Goal: Check status: Check status

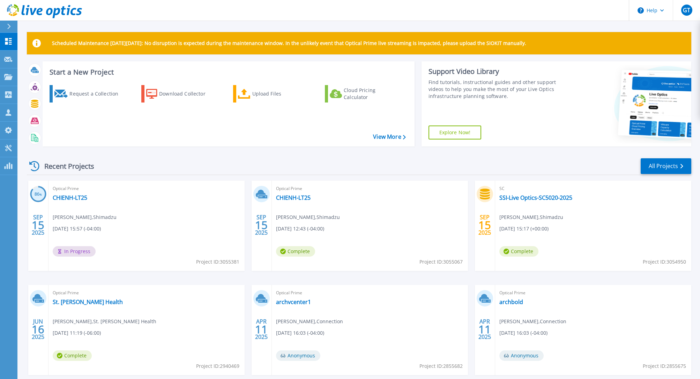
click at [306, 226] on span "09/15/2025, 12:43 (-04:00)" at bounding box center [300, 229] width 48 height 8
click at [355, 227] on div "Optical Prime CHIENH-LT25 Homer Chien , Shimadzu 09/15/2025, 12:43 (-04:00) Com…" at bounding box center [370, 226] width 196 height 90
click at [450, 264] on span "Project ID: 3055067" at bounding box center [441, 262] width 43 height 8
click at [263, 196] on icon at bounding box center [262, 196] width 9 height 3
click at [306, 204] on div "Optical Prime CHIENH-LT25 Homer Chien , Shimadzu 09/15/2025, 12:43 (-04:00) Com…" at bounding box center [370, 226] width 196 height 90
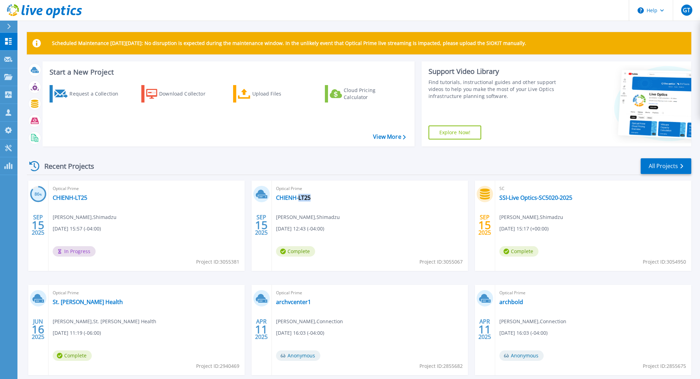
click at [306, 204] on div "Optical Prime CHIENH-LT25 Homer Chien , Shimadzu 09/15/2025, 12:43 (-04:00) Com…" at bounding box center [370, 226] width 196 height 90
click at [304, 204] on div "Optical Prime CHIENH-LT25 Homer Chien , Shimadzu 09/15/2025, 12:43 (-04:00) Com…" at bounding box center [370, 226] width 196 height 90
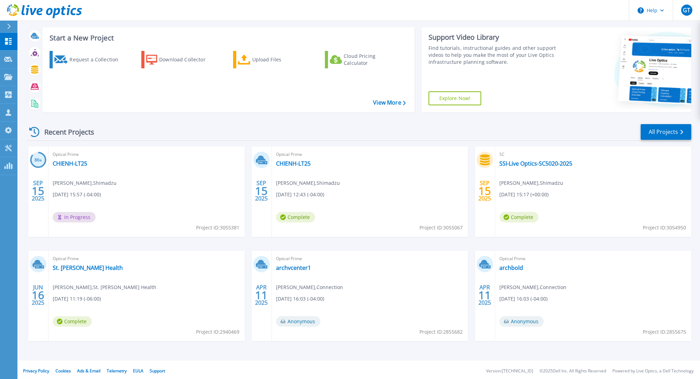
scroll to position [37, 0]
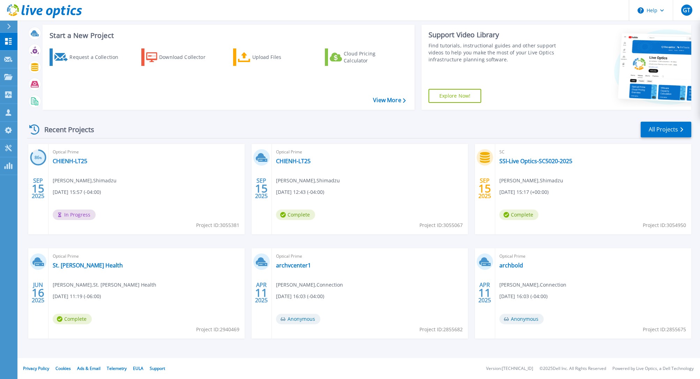
click at [509, 173] on div "SC SSI-Live Optics-SC5020-2025 Homer Chien , Shimadzu 09/15/2025, 15:17 (+00:00…" at bounding box center [593, 189] width 196 height 90
click at [487, 156] on icon at bounding box center [485, 157] width 12 height 11
click at [547, 172] on div "SC SSI-Live Optics-SC5020-2025 Homer Chien , Shimadzu 09/15/2025, 15:17 (+00:00…" at bounding box center [593, 189] width 196 height 90
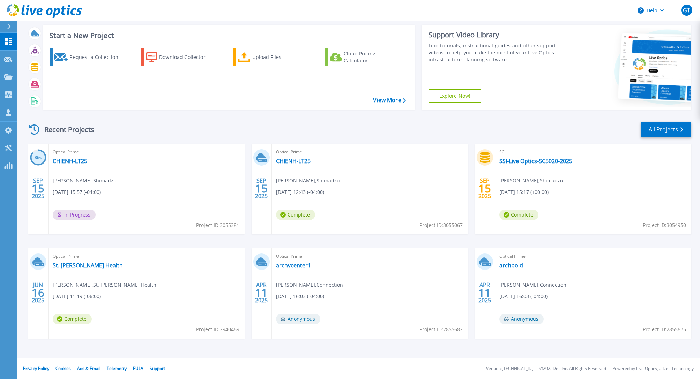
click at [549, 194] on span "09/15/2025, 15:17 (+00:00)" at bounding box center [524, 193] width 49 height 8
click at [549, 193] on span "09/15/2025, 15:17 (+00:00)" at bounding box center [524, 193] width 49 height 8
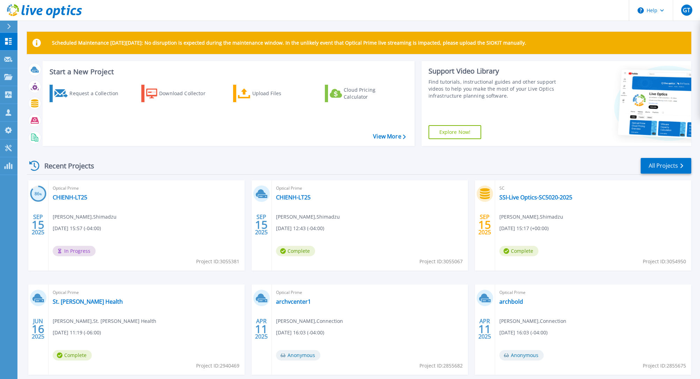
scroll to position [0, 0]
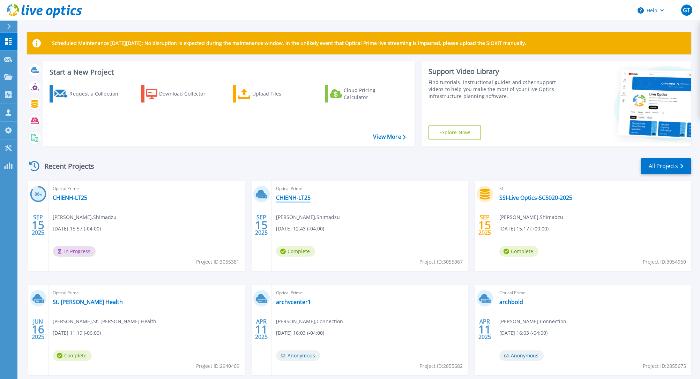
click at [284, 195] on link "CHIENH-LT25" at bounding box center [293, 197] width 35 height 7
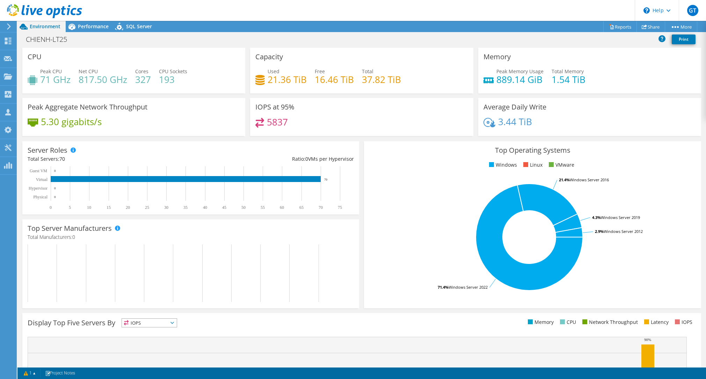
click at [7, 25] on icon at bounding box center [8, 26] width 5 height 6
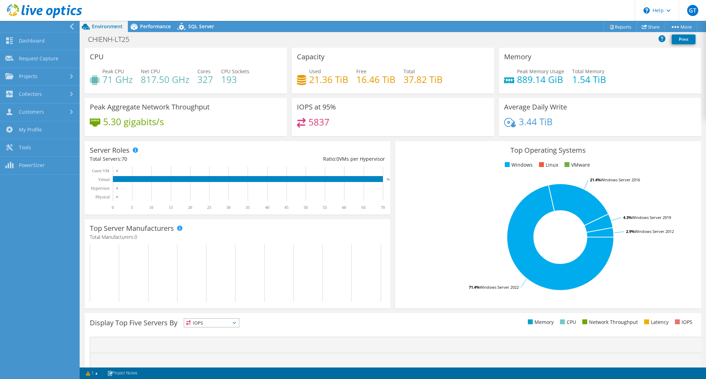
click at [71, 28] on use at bounding box center [72, 26] width 4 height 6
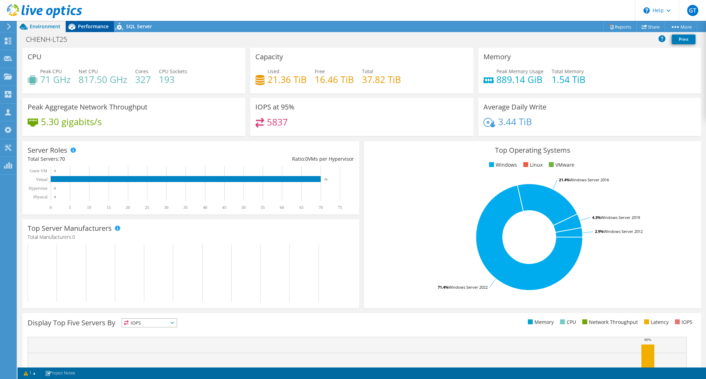
click at [95, 26] on span "Performance" at bounding box center [93, 26] width 31 height 7
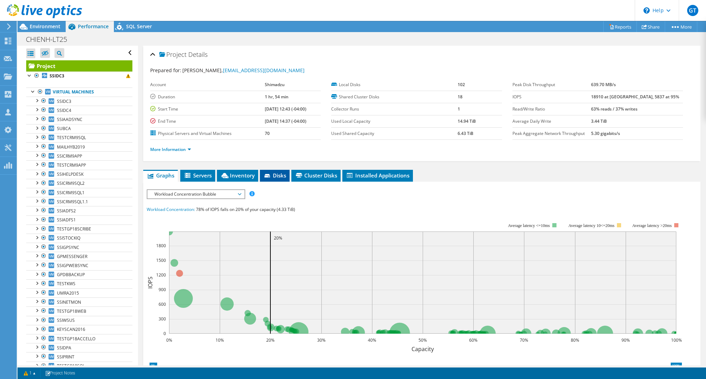
click at [276, 178] on span "Disks" at bounding box center [274, 175] width 23 height 7
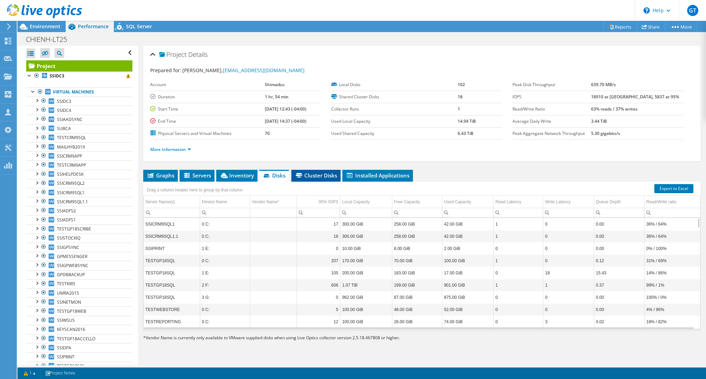
click at [311, 172] on span "Cluster Disks" at bounding box center [316, 175] width 42 height 7
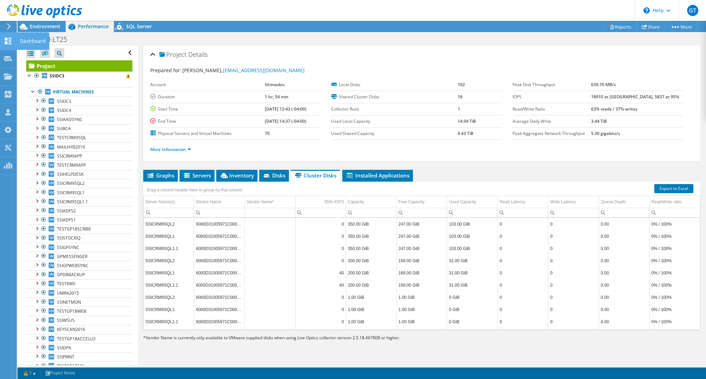
click at [11, 43] on use at bounding box center [8, 41] width 7 height 7
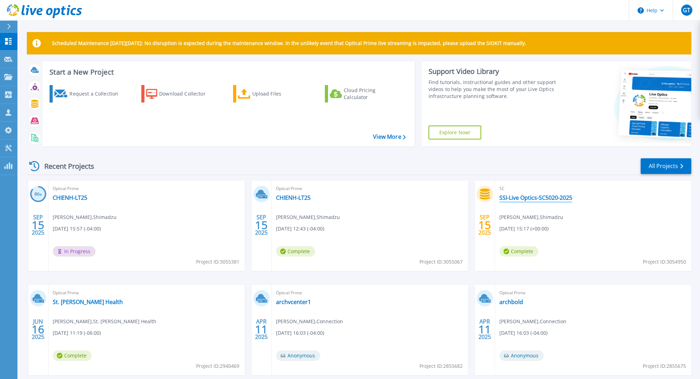
click at [541, 198] on link "SSI-Live Optics-SC5020-2025" at bounding box center [536, 197] width 73 height 7
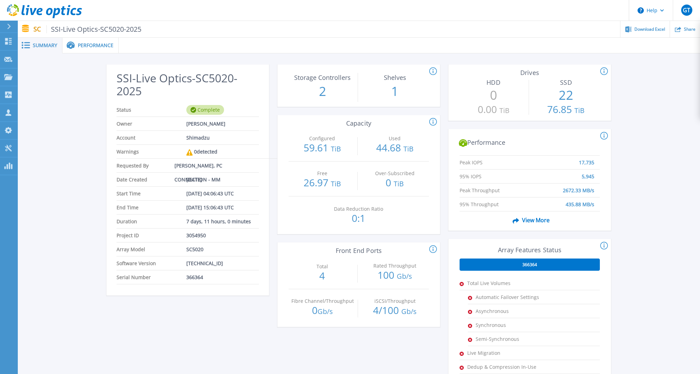
click at [86, 44] on span "Performance" at bounding box center [96, 45] width 36 height 5
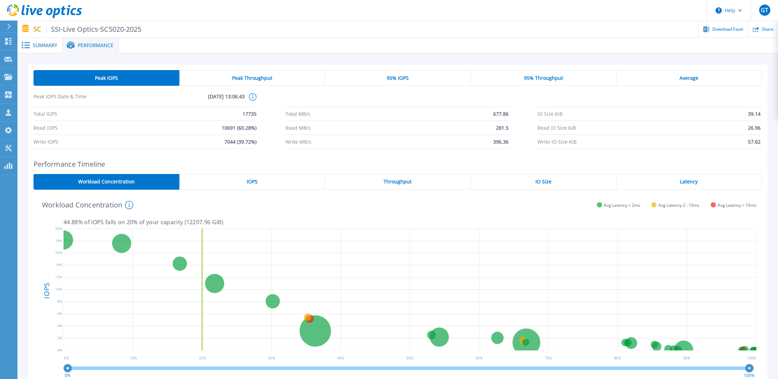
click at [245, 185] on div "IOPS" at bounding box center [252, 182] width 146 height 16
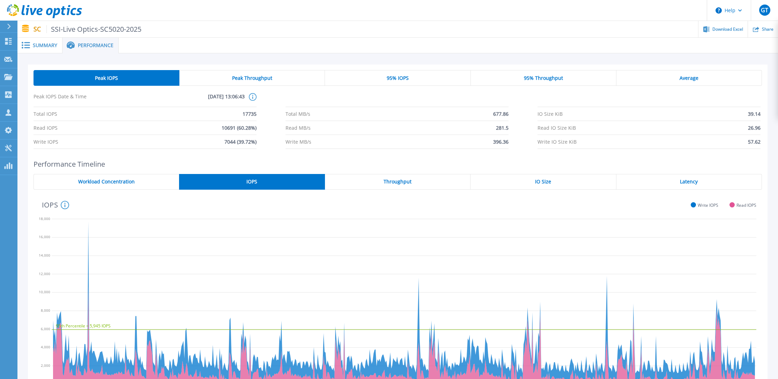
click at [384, 180] on span "Throughput" at bounding box center [398, 182] width 28 height 6
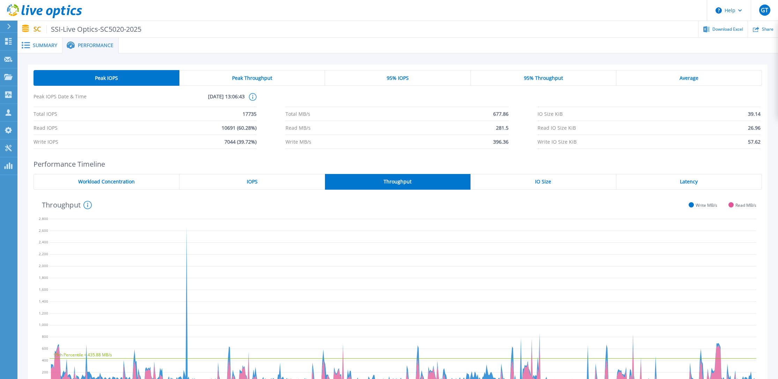
click at [47, 46] on span "Summary" at bounding box center [45, 45] width 24 height 5
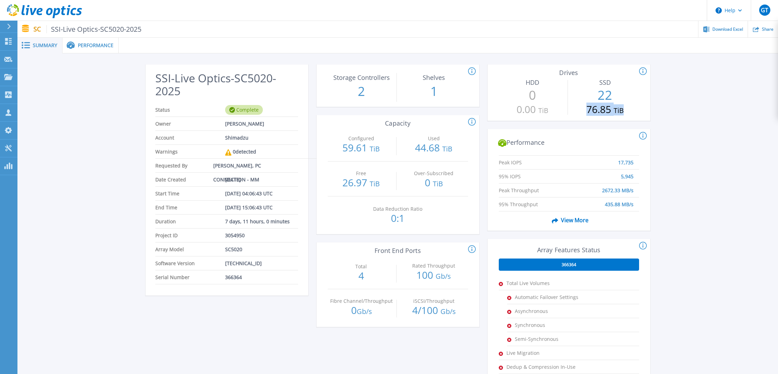
drag, startPoint x: 593, startPoint y: 108, endPoint x: 636, endPoint y: 108, distance: 43.6
click at [636, 108] on p "76.85 TiB" at bounding box center [604, 109] width 67 height 11
click at [705, 172] on div "SSI-Live Optics-SC5020-2025 Status Complete Owner [PERSON_NAME] Account Shimadz…" at bounding box center [397, 261] width 761 height 416
